Goal: Check status: Check status

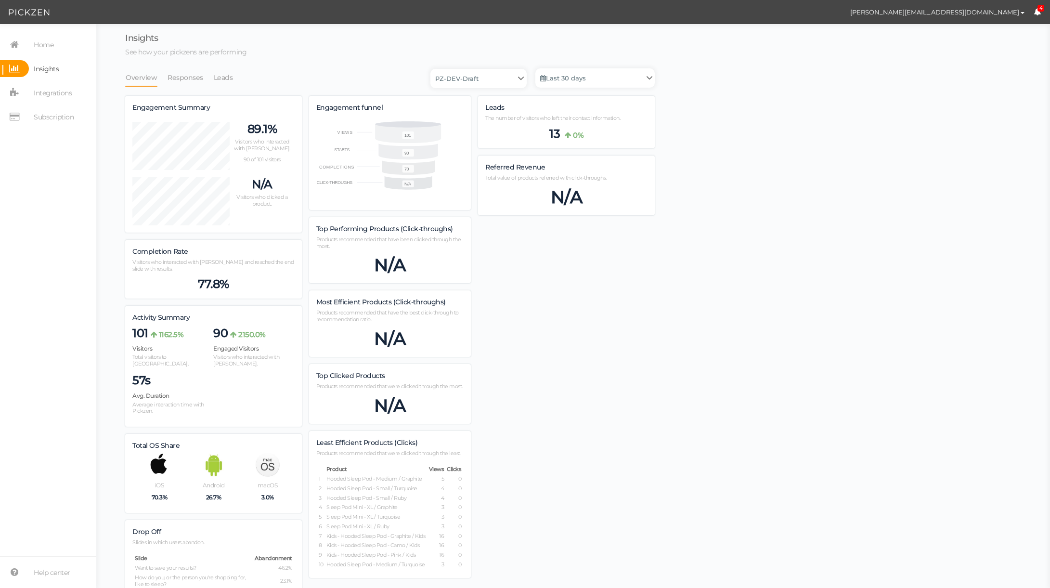
scroll to position [604, 529]
click at [581, 81] on link "Last 30 days" at bounding box center [594, 77] width 119 height 19
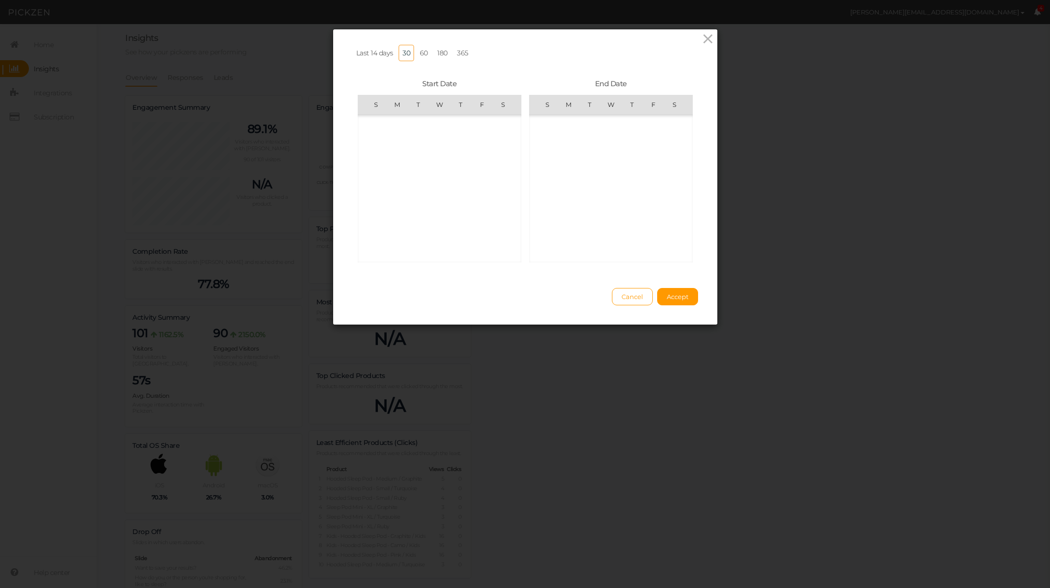
scroll to position [222819, 0]
click at [635, 189] on span "21" at bounding box center [631, 188] width 19 height 19
click at [654, 186] on span "22" at bounding box center [652, 188] width 19 height 19
drag, startPoint x: 635, startPoint y: 185, endPoint x: 609, endPoint y: 186, distance: 26.0
click at [635, 185] on span "21" at bounding box center [631, 188] width 19 height 19
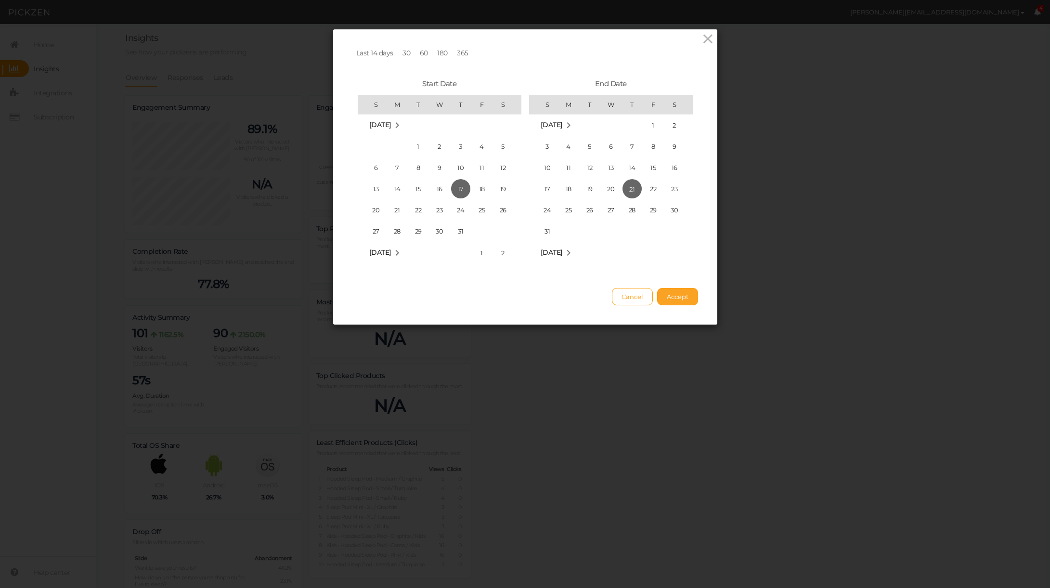
click at [688, 296] on button "Accept" at bounding box center [677, 296] width 41 height 17
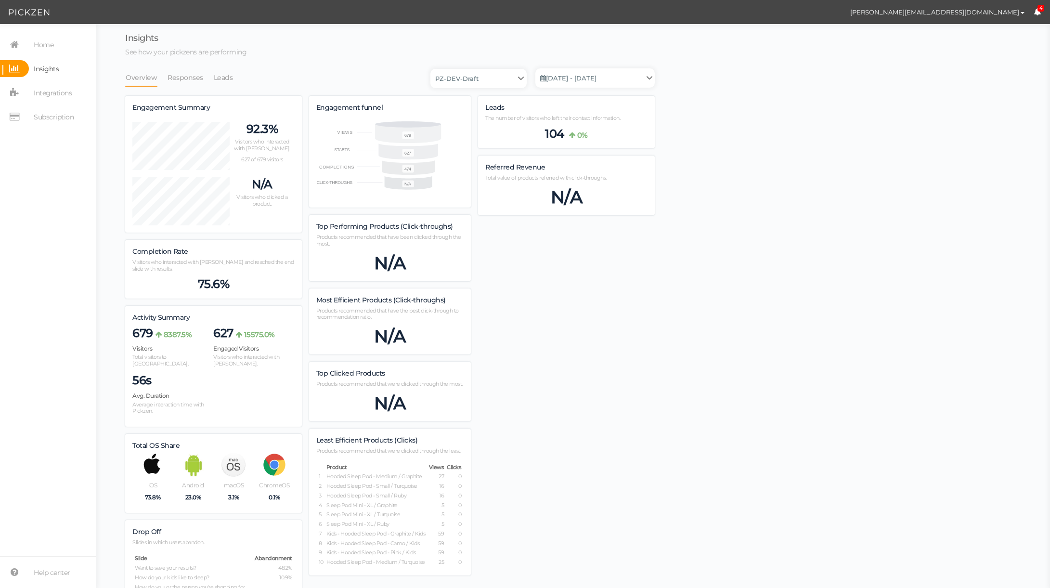
scroll to position [668, 529]
click at [621, 78] on link "[DATE] - [DATE]" at bounding box center [594, 77] width 119 height 19
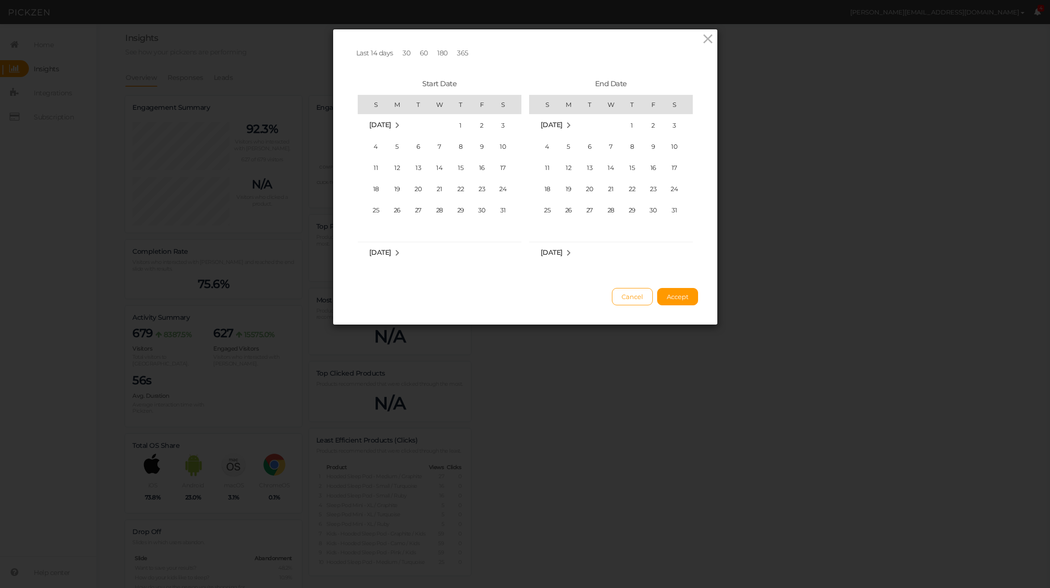
click at [384, 58] on link "Last 14 days" at bounding box center [374, 53] width 45 height 16
click at [634, 187] on span "21" at bounding box center [631, 188] width 19 height 19
click at [614, 188] on span "20" at bounding box center [610, 188] width 19 height 19
click at [631, 188] on span "21" at bounding box center [631, 188] width 19 height 19
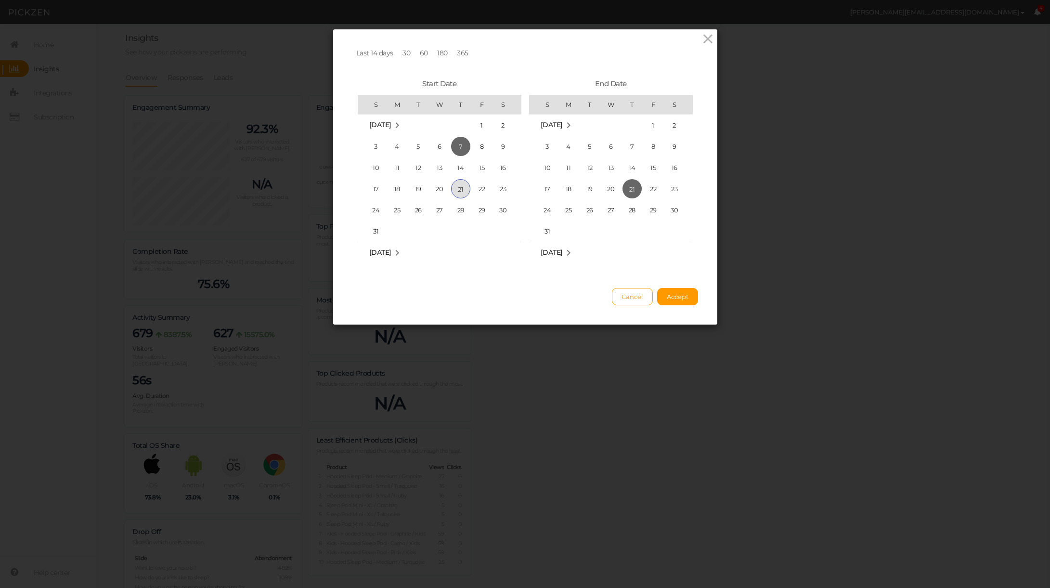
click at [463, 189] on span "21" at bounding box center [460, 188] width 19 height 19
click at [687, 294] on span "Accept" at bounding box center [678, 297] width 22 height 8
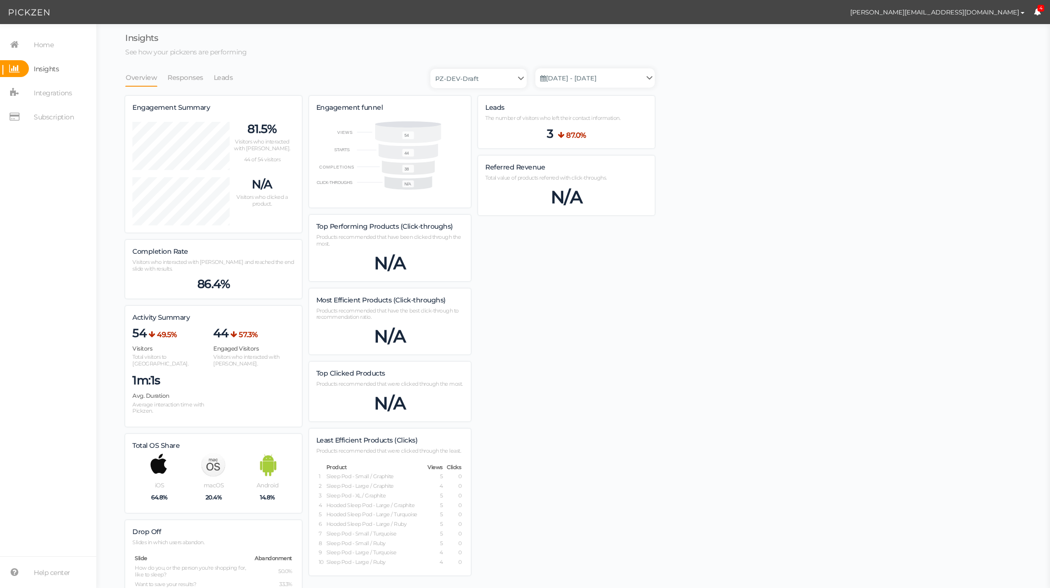
scroll to position [570, 529]
